Goal: Find specific page/section

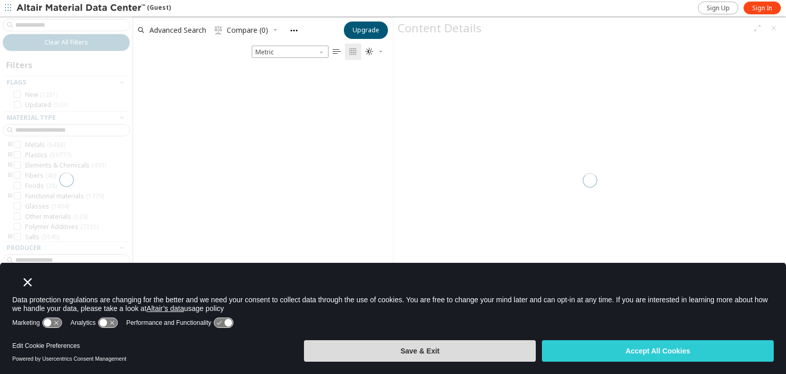
click at [440, 355] on button "Save & Exit" at bounding box center [420, 351] width 232 height 22
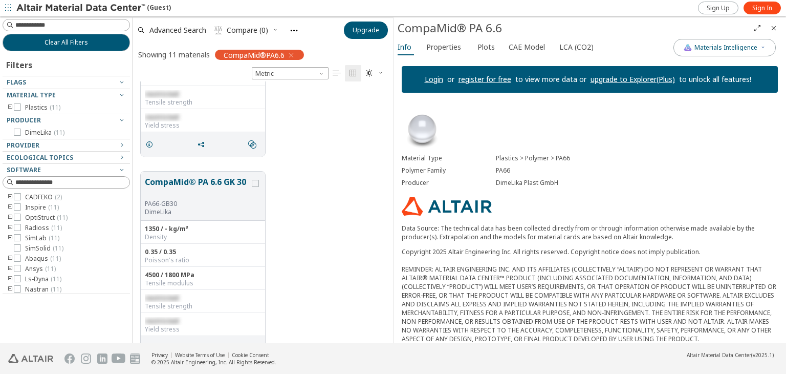
scroll to position [1980, 0]
